Goal: Task Accomplishment & Management: Use online tool/utility

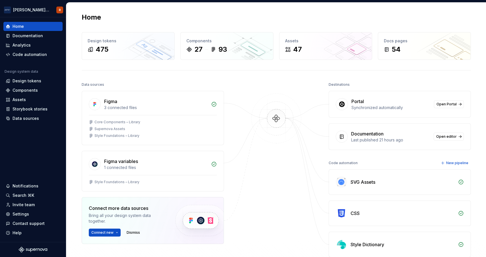
click at [287, 186] on div at bounding box center [276, 177] width 57 height 192
click at [24, 214] on div "Settings" at bounding box center [21, 215] width 16 height 6
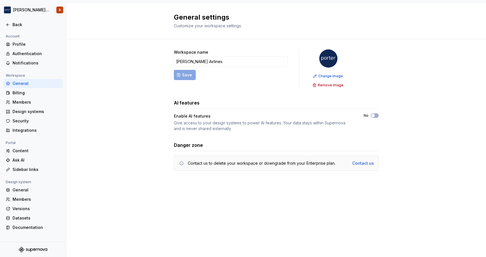
click at [132, 116] on div "Workspace name [PERSON_NAME] Airlines Save Change image Remove image AI feature…" at bounding box center [275, 116] width 419 height 154
click at [30, 42] on div "Profile" at bounding box center [37, 45] width 48 height 6
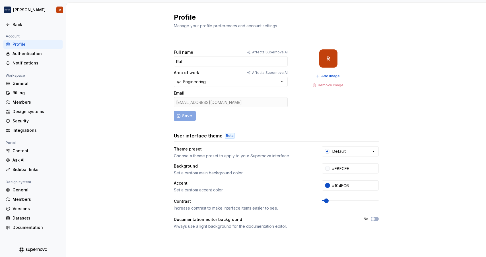
click at [138, 198] on div "Full name Affects Supernova AI Raf Area of work Affects Supernova AI Engineerin…" at bounding box center [275, 182] width 419 height 287
click at [24, 199] on div "Members" at bounding box center [37, 200] width 48 height 6
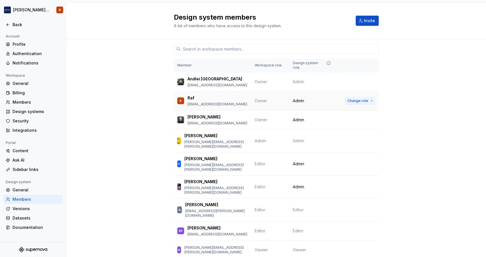
click at [368, 97] on button "Change role" at bounding box center [360, 101] width 30 height 8
click at [29, 228] on div "Documentation" at bounding box center [37, 228] width 48 height 6
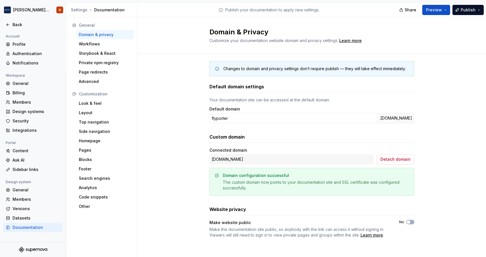
scroll to position [3, 0]
click at [101, 56] on div "Storybook & React" at bounding box center [105, 54] width 53 height 6
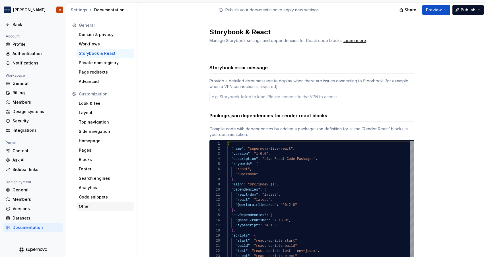
click at [96, 210] on div "Other" at bounding box center [104, 206] width 57 height 9
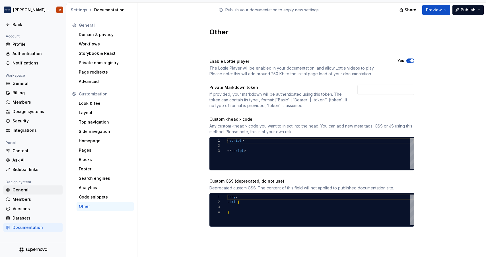
click at [37, 192] on div "General" at bounding box center [37, 190] width 48 height 6
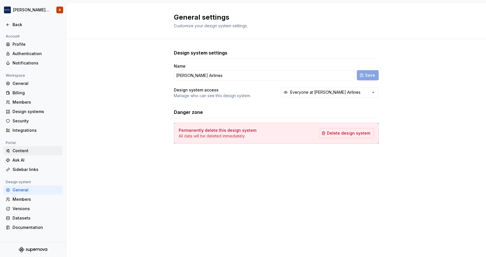
click at [27, 152] on div "Content" at bounding box center [37, 151] width 48 height 6
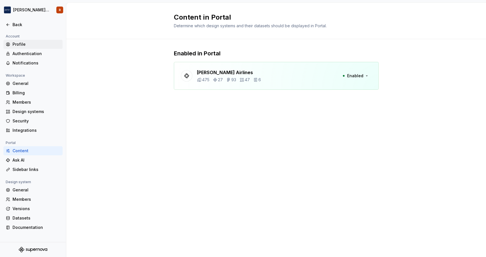
click at [24, 45] on div "Profile" at bounding box center [37, 45] width 48 height 6
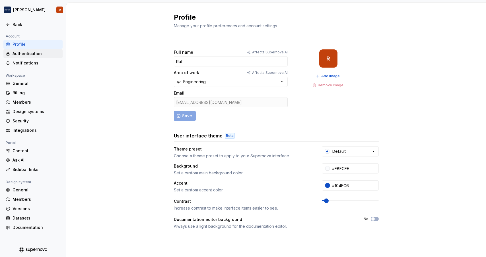
click at [27, 54] on div "Authentication" at bounding box center [37, 54] width 48 height 6
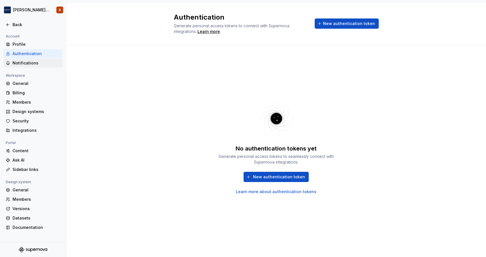
click at [27, 63] on div "Notifications" at bounding box center [37, 63] width 48 height 6
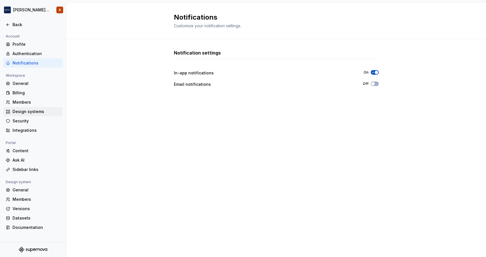
click at [28, 110] on div "Design systems" at bounding box center [37, 112] width 48 height 6
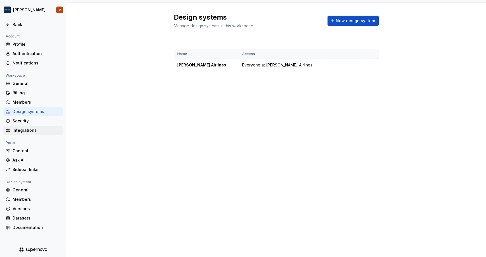
click at [38, 132] on div "Integrations" at bounding box center [37, 131] width 48 height 6
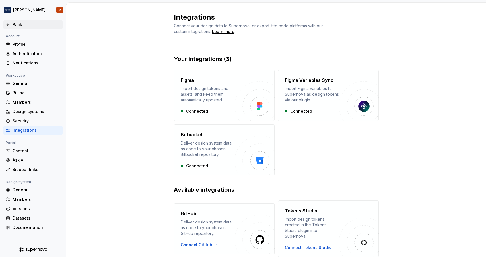
click at [22, 23] on div "Back" at bounding box center [37, 25] width 48 height 6
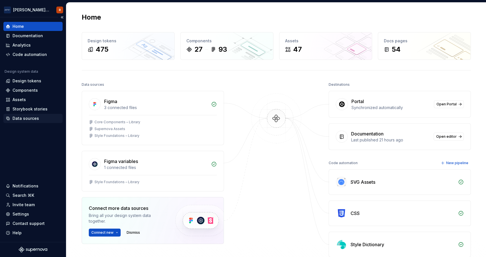
click at [21, 116] on div "Data sources" at bounding box center [26, 119] width 26 height 6
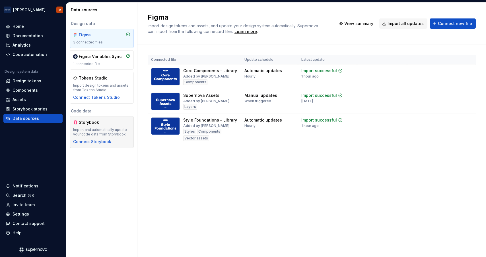
click at [108, 121] on div "Storybook" at bounding box center [101, 123] width 57 height 6
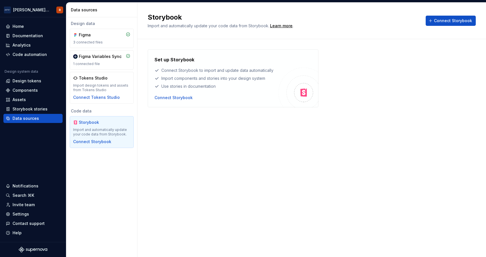
click at [289, 90] on img at bounding box center [298, 88] width 40 height 40
click at [173, 99] on div "Connect Storybook" at bounding box center [173, 98] width 38 height 6
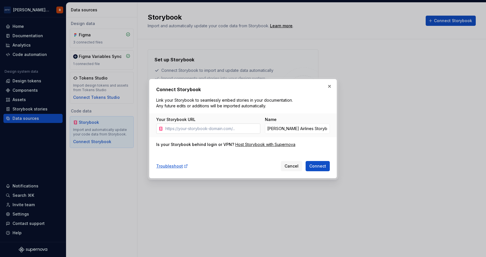
click at [219, 130] on input "Your Storybook URL" at bounding box center [211, 129] width 97 height 10
click at [261, 145] on div "Host Storybook with Supernova" at bounding box center [265, 145] width 60 height 6
click at [177, 165] on div "Troubleshoot" at bounding box center [172, 166] width 32 height 6
